Goal: Information Seeking & Learning: Learn about a topic

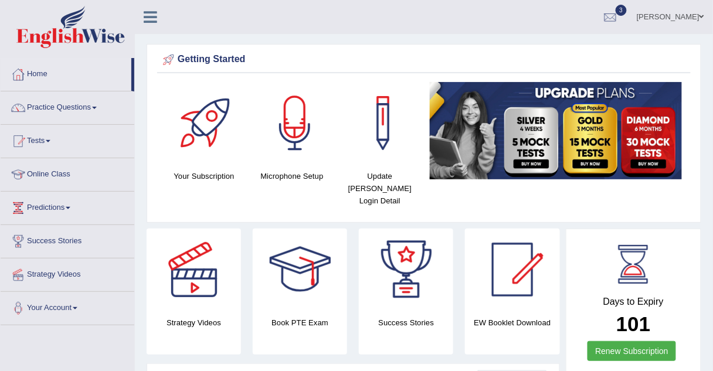
click at [233, 21] on div "Khyati purohit Toggle navigation Username: Khyati_Purohit Access Type: Online S…" at bounding box center [424, 17] width 578 height 34
drag, startPoint x: 0, startPoint y: 0, endPoint x: 178, endPoint y: -46, distance: 183.5
click at [178, 0] on html "Toggle navigation Home Practice Questions Speaking Practice Read Aloud Repeat S…" at bounding box center [356, 185] width 713 height 371
click at [266, 29] on div "Khyati purohit Toggle navigation Username: Khyati_Purohit Access Type: Online S…" at bounding box center [424, 17] width 578 height 34
drag, startPoint x: 266, startPoint y: 29, endPoint x: 199, endPoint y: -51, distance: 104.8
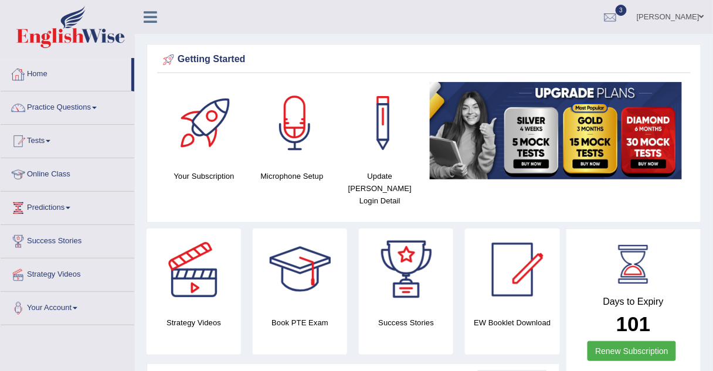
click at [199, 0] on html "Toggle navigation Home Practice Questions Speaking Practice Read Aloud Repeat S…" at bounding box center [356, 185] width 713 height 371
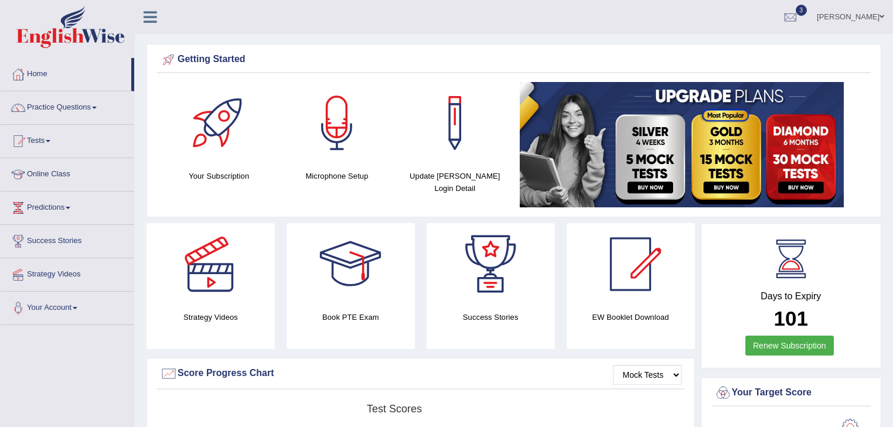
click at [63, 108] on link "Practice Questions" at bounding box center [68, 105] width 134 height 29
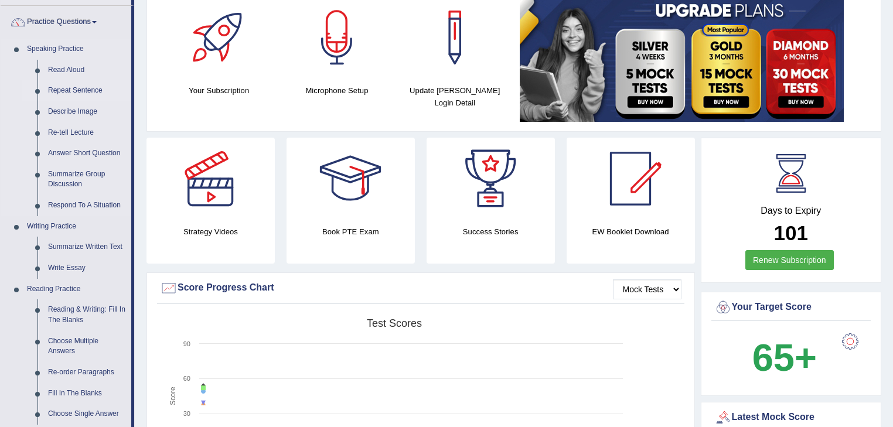
scroll to position [172, 0]
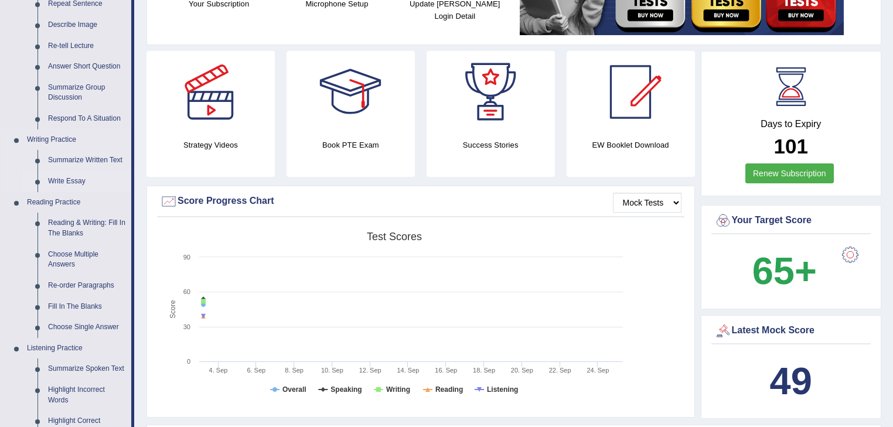
click at [78, 182] on link "Write Essay" at bounding box center [87, 181] width 88 height 21
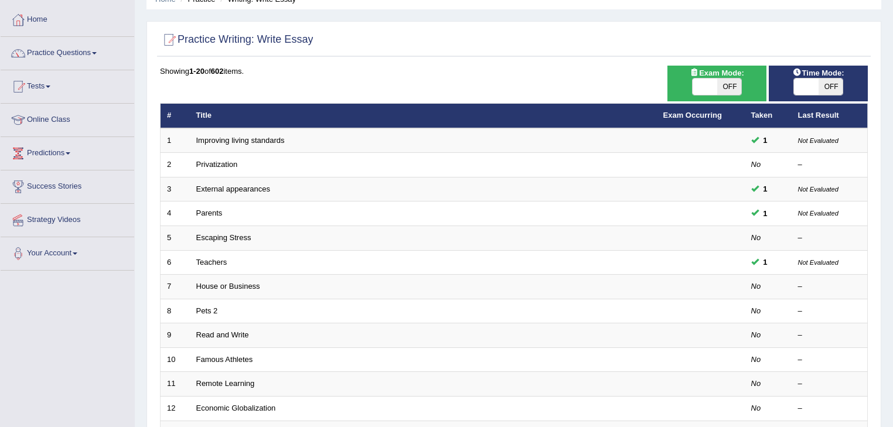
scroll to position [55, 0]
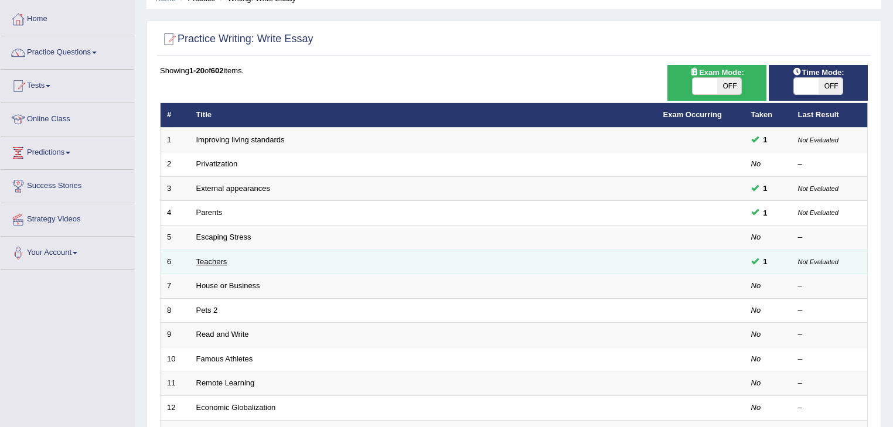
click at [217, 259] on link "Teachers" at bounding box center [211, 261] width 31 height 9
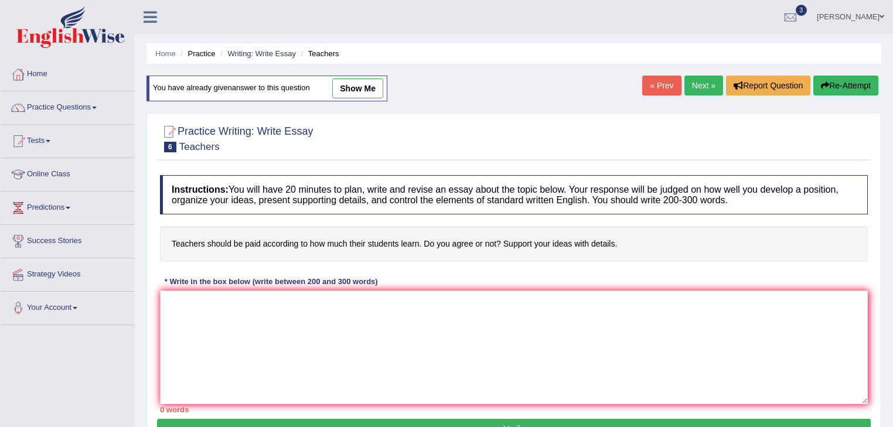
click at [349, 86] on link "show me" at bounding box center [357, 89] width 51 height 20
type textarea "The increasing influence of teachers paid according to students learn on our li…"
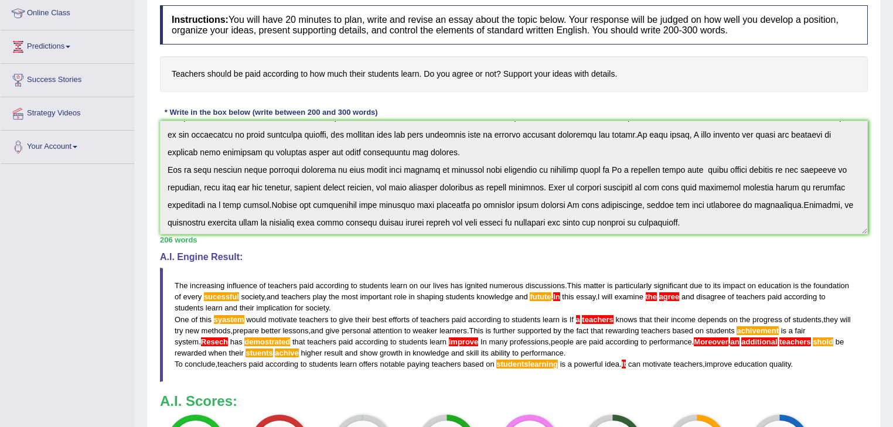
scroll to position [163, 0]
